Goal: Information Seeking & Learning: Learn about a topic

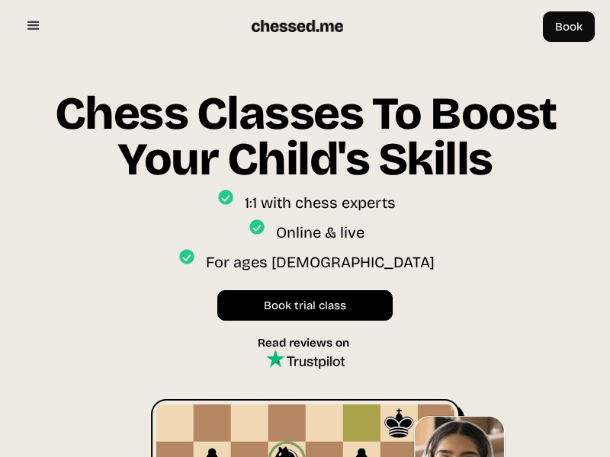
scroll to position [52, 0]
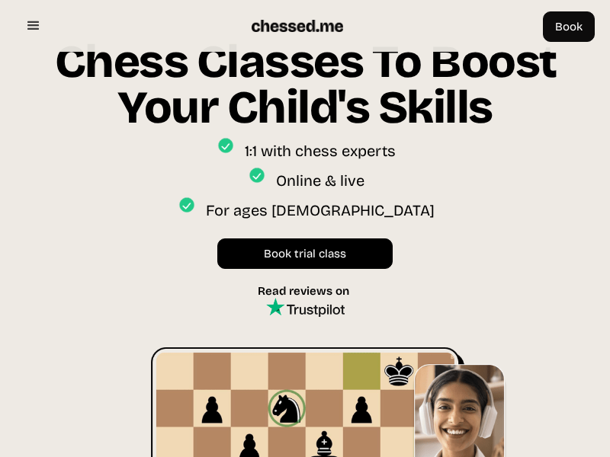
scroll to position [860, 0]
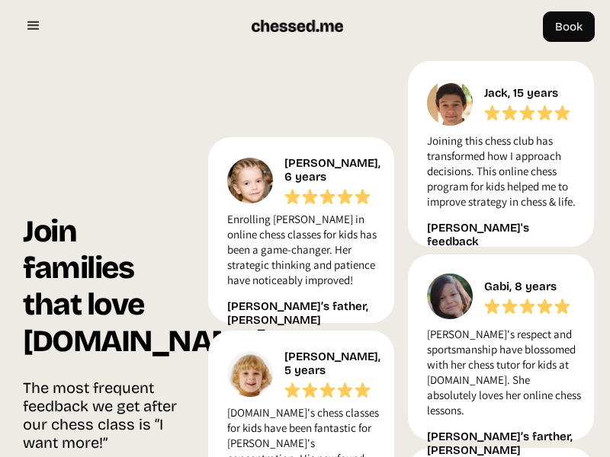
scroll to position [1578, 0]
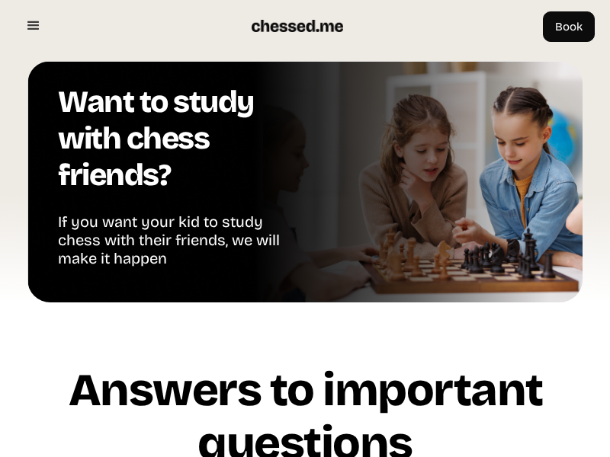
scroll to position [2881, 0]
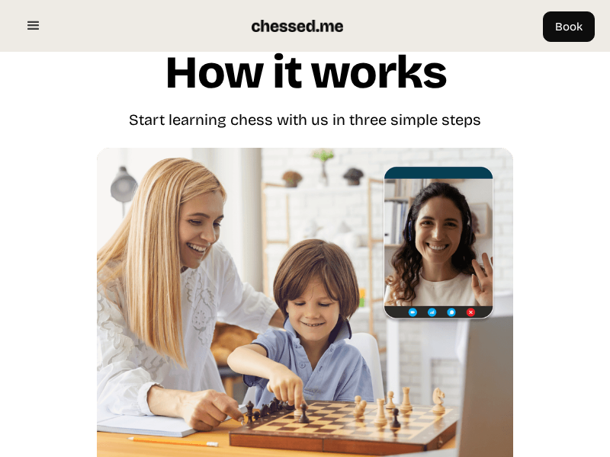
scroll to position [4424, 0]
